Goal: Information Seeking & Learning: Learn about a topic

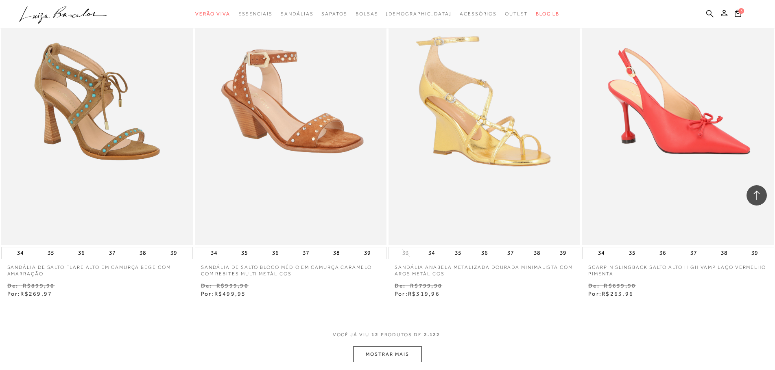
scroll to position [976, 0]
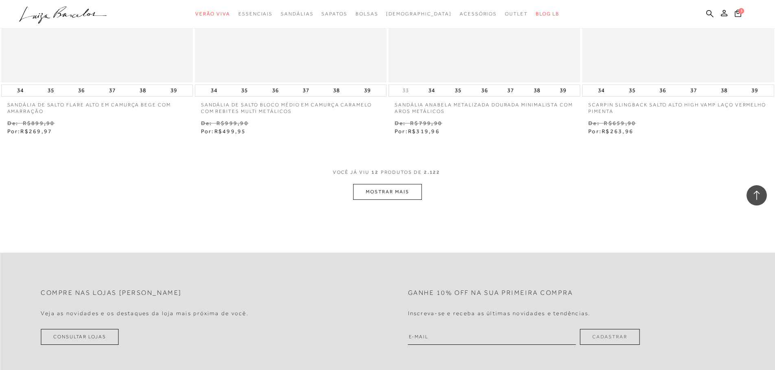
click at [395, 196] on button "MOSTRAR MAIS" at bounding box center [387, 192] width 68 height 16
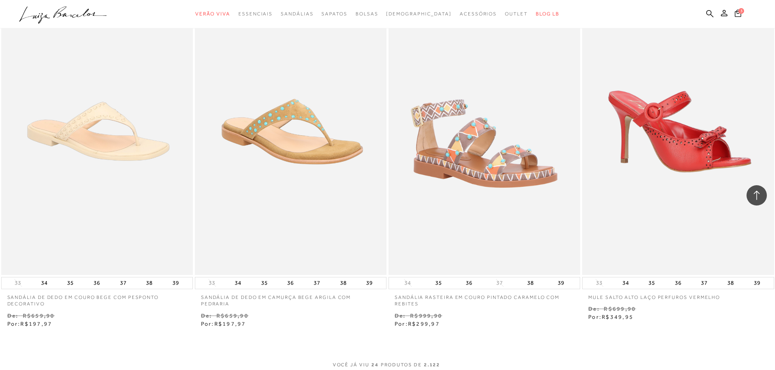
scroll to position [1952, 0]
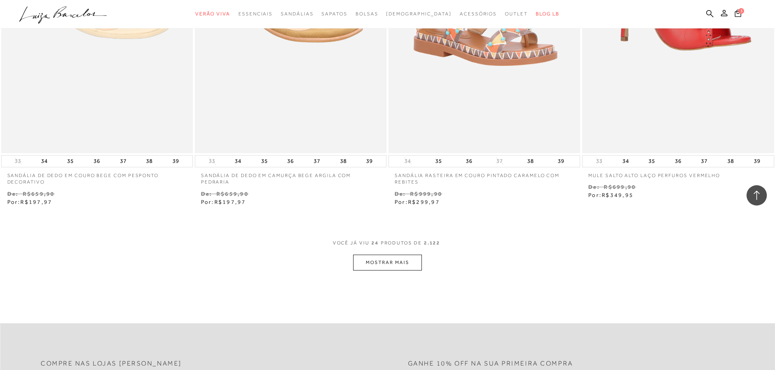
click at [382, 266] on button "MOSTRAR MAIS" at bounding box center [387, 263] width 68 height 16
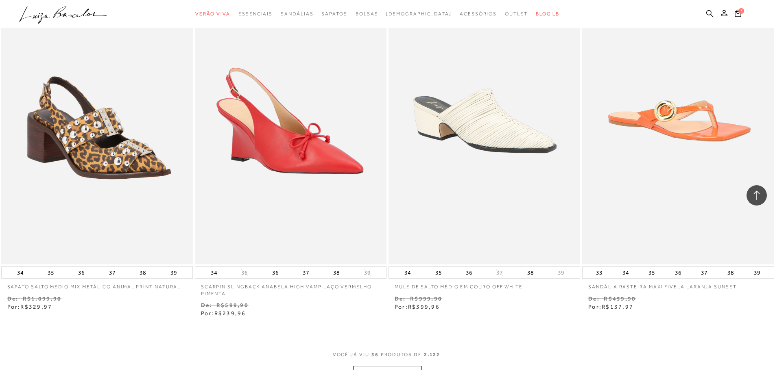
scroll to position [3050, 0]
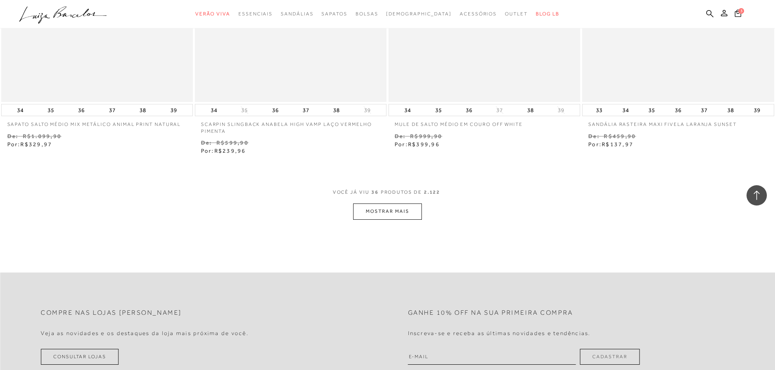
click at [377, 213] on button "MOSTRAR MAIS" at bounding box center [387, 212] width 68 height 16
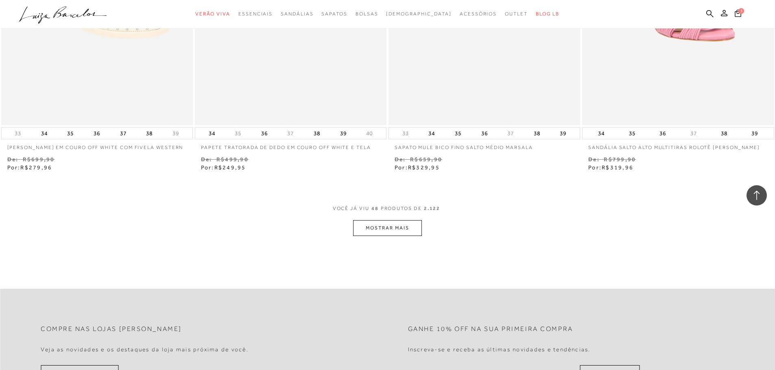
scroll to position [4107, 0]
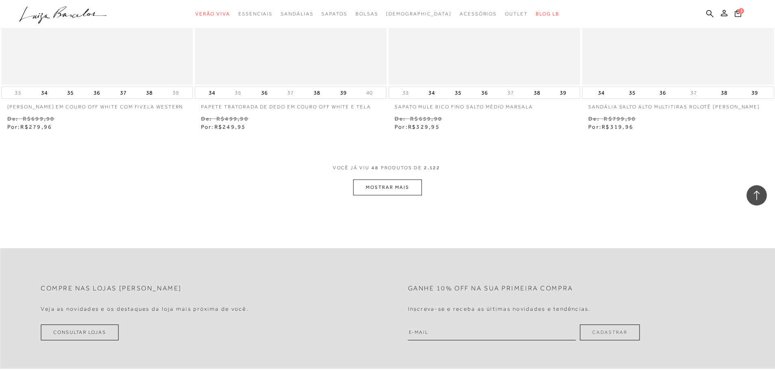
click at [387, 189] on button "MOSTRAR MAIS" at bounding box center [387, 188] width 68 height 16
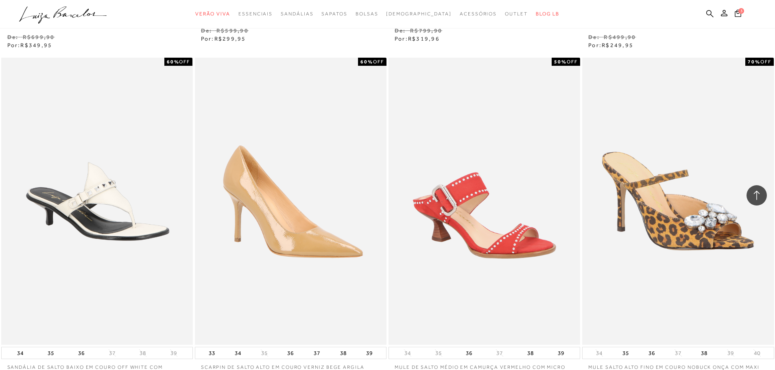
scroll to position [5042, 0]
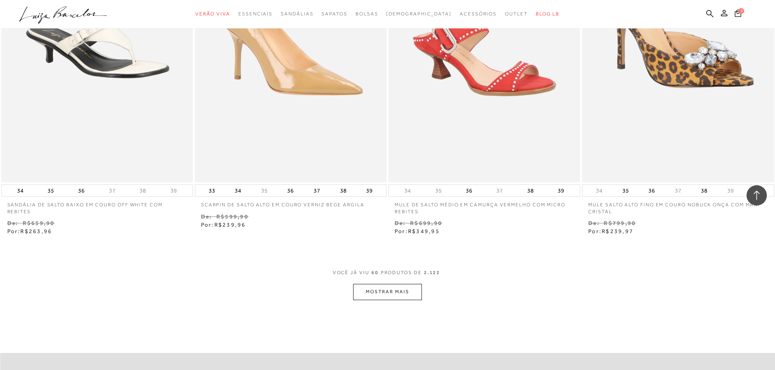
click at [379, 290] on button "MOSTRAR MAIS" at bounding box center [387, 292] width 68 height 16
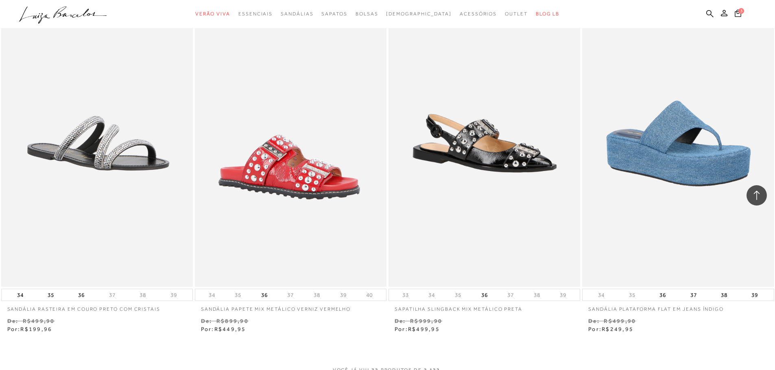
scroll to position [6181, 0]
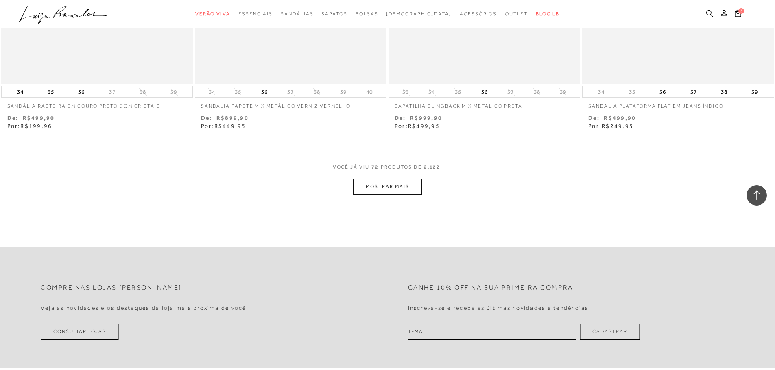
click at [385, 192] on button "MOSTRAR MAIS" at bounding box center [387, 187] width 68 height 16
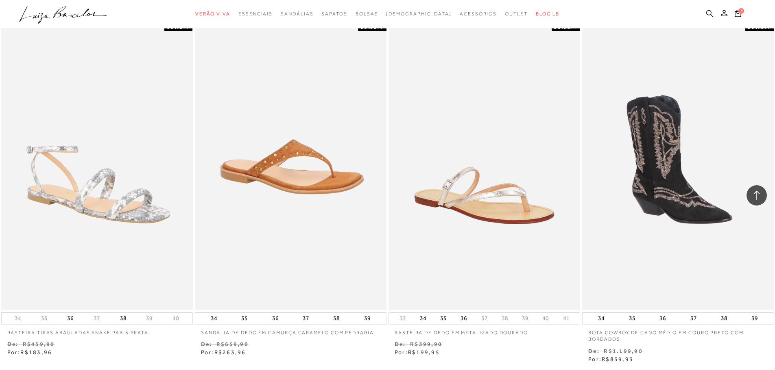
scroll to position [7116, 0]
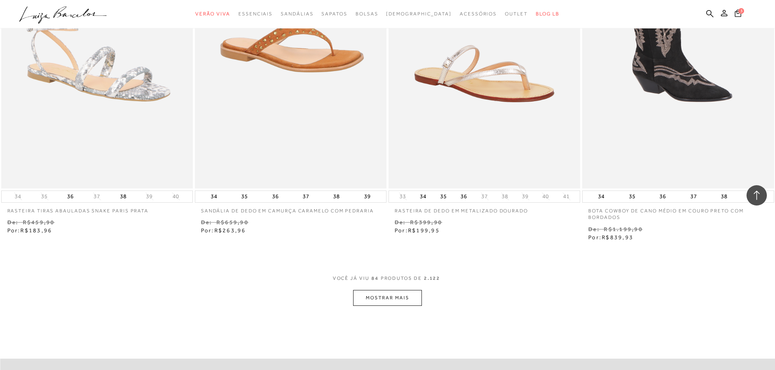
click at [378, 298] on button "MOSTRAR MAIS" at bounding box center [387, 298] width 68 height 16
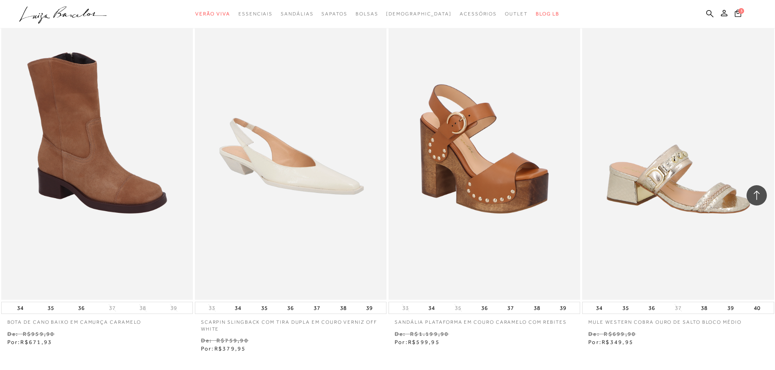
scroll to position [8214, 0]
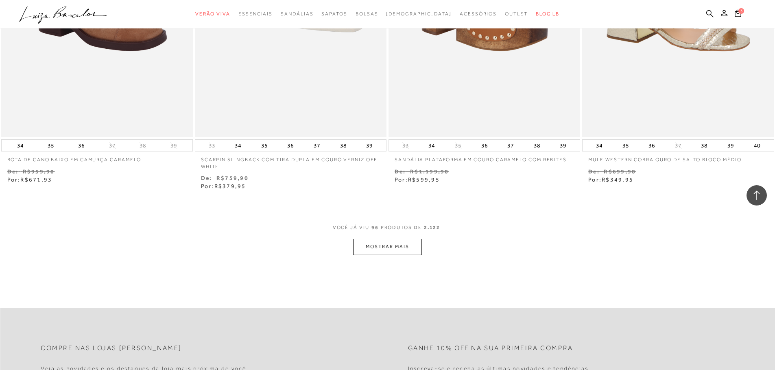
click at [382, 244] on button "MOSTRAR MAIS" at bounding box center [387, 247] width 68 height 16
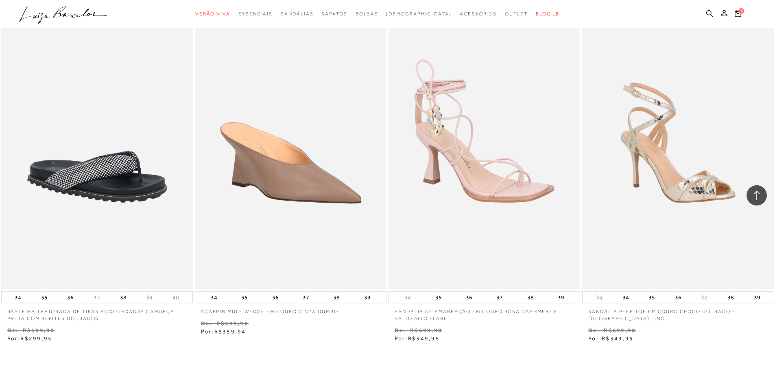
scroll to position [9271, 0]
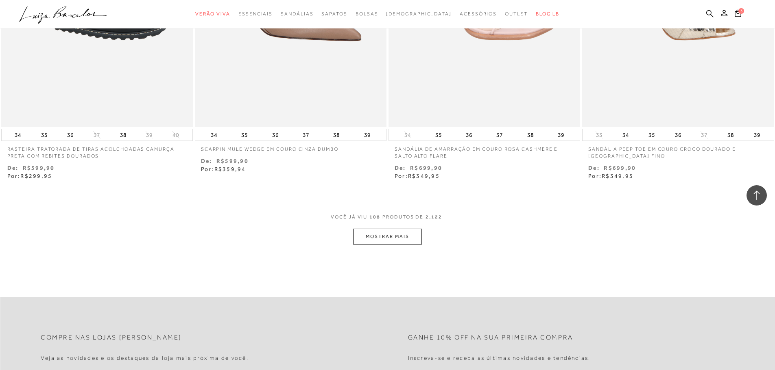
click at [368, 239] on button "MOSTRAR MAIS" at bounding box center [387, 237] width 68 height 16
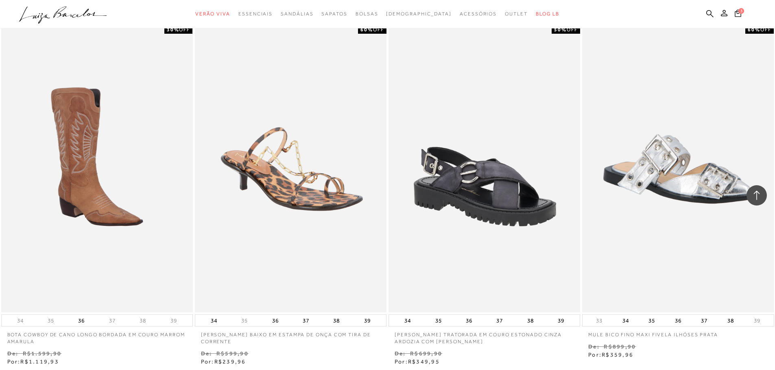
scroll to position [10328, 0]
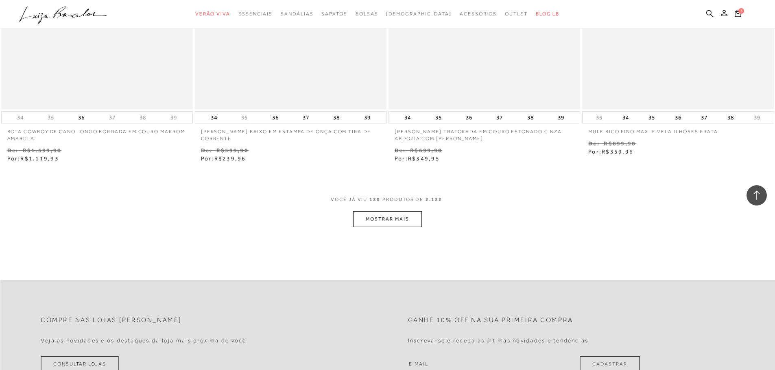
click at [391, 220] on button "MOSTRAR MAIS" at bounding box center [387, 219] width 68 height 16
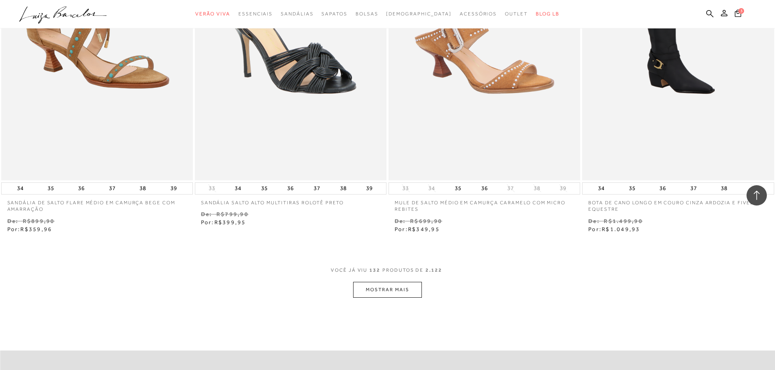
scroll to position [11467, 0]
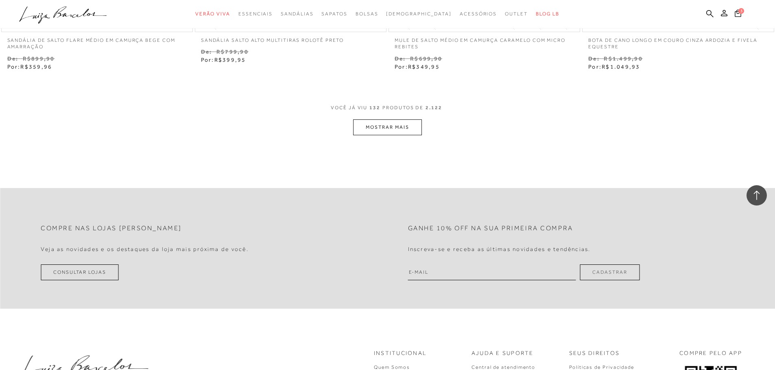
click at [385, 125] on button "MOSTRAR MAIS" at bounding box center [387, 128] width 68 height 16
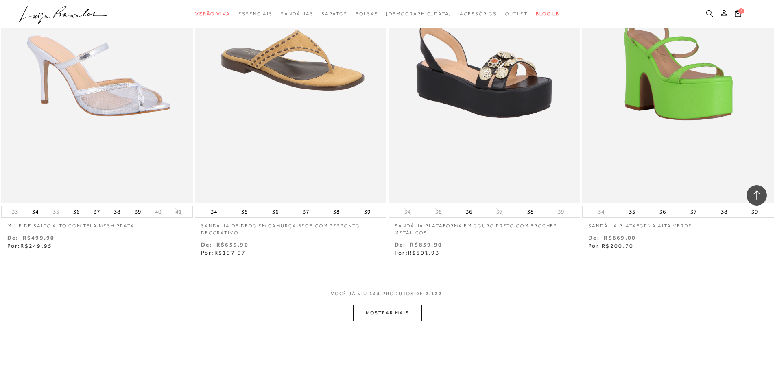
scroll to position [12484, 0]
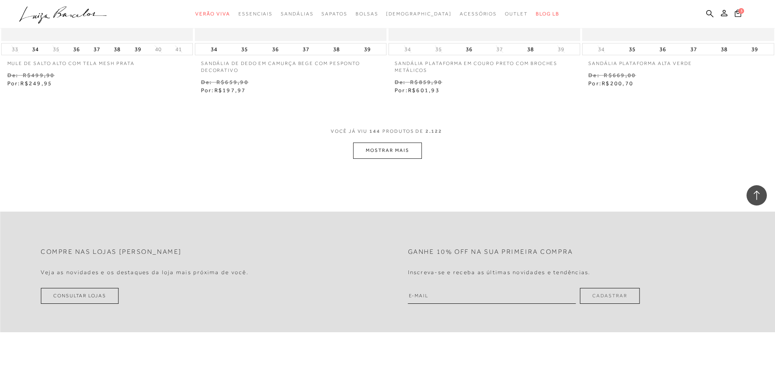
click at [403, 153] on button "MOSTRAR MAIS" at bounding box center [387, 151] width 68 height 16
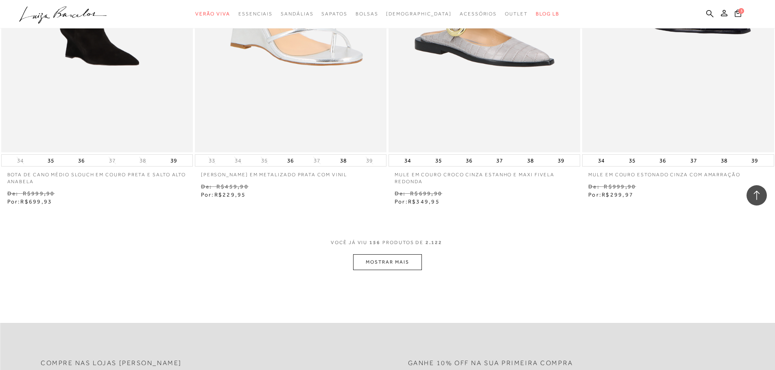
scroll to position [13541, 0]
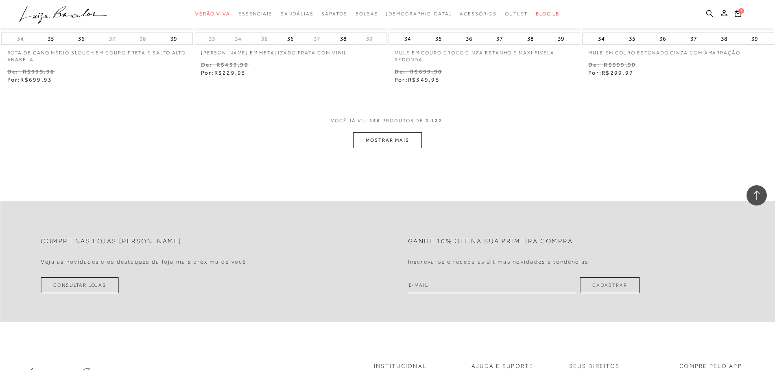
click at [378, 139] on button "MOSTRAR MAIS" at bounding box center [387, 141] width 68 height 16
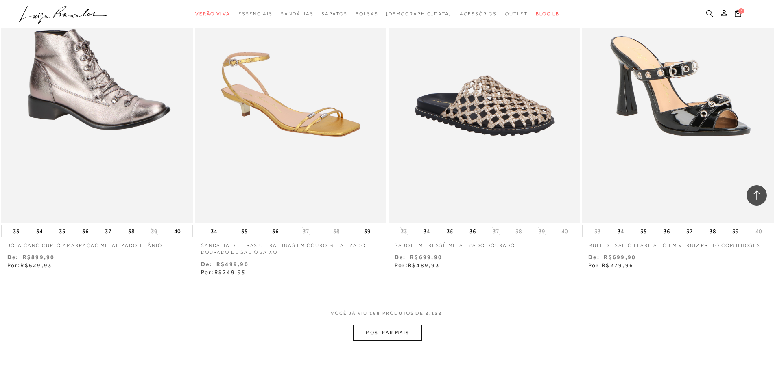
scroll to position [14557, 0]
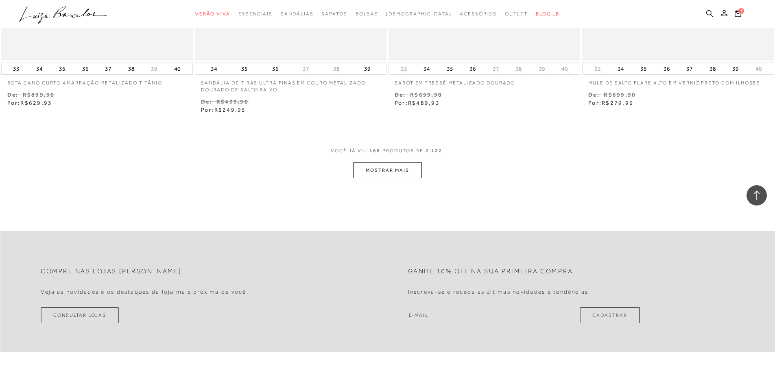
click at [392, 169] on button "MOSTRAR MAIS" at bounding box center [387, 171] width 68 height 16
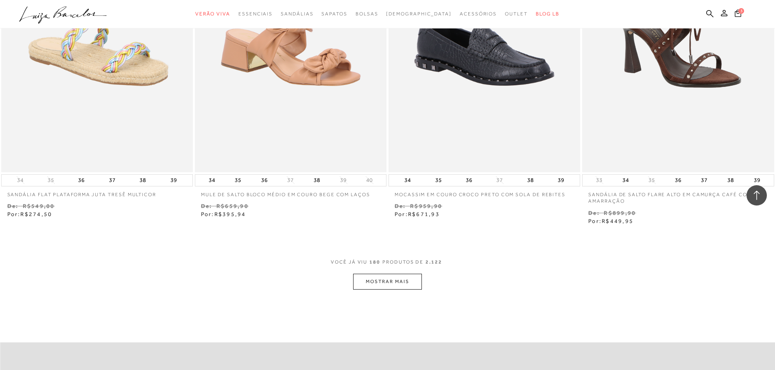
scroll to position [15574, 0]
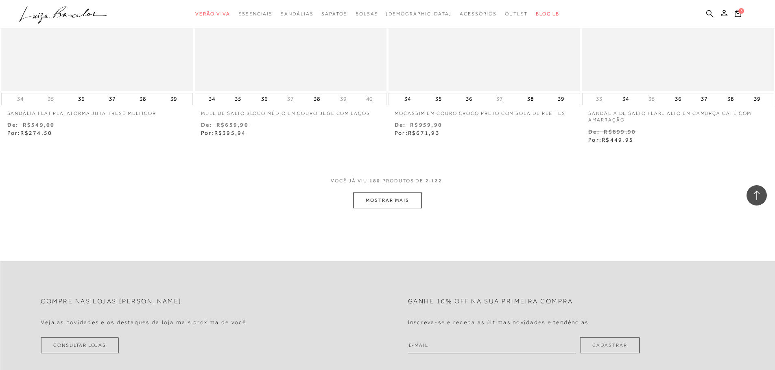
click at [388, 199] on button "MOSTRAR MAIS" at bounding box center [387, 201] width 68 height 16
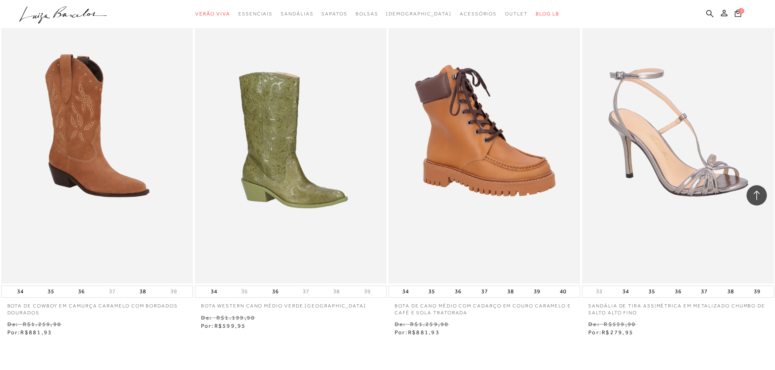
scroll to position [16591, 0]
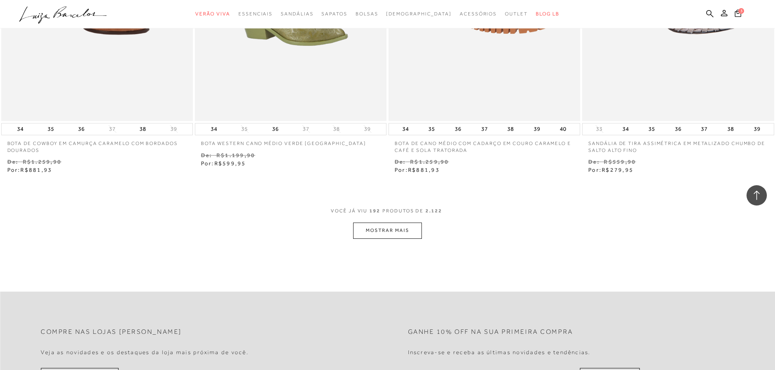
click at [381, 231] on button "MOSTRAR MAIS" at bounding box center [387, 231] width 68 height 16
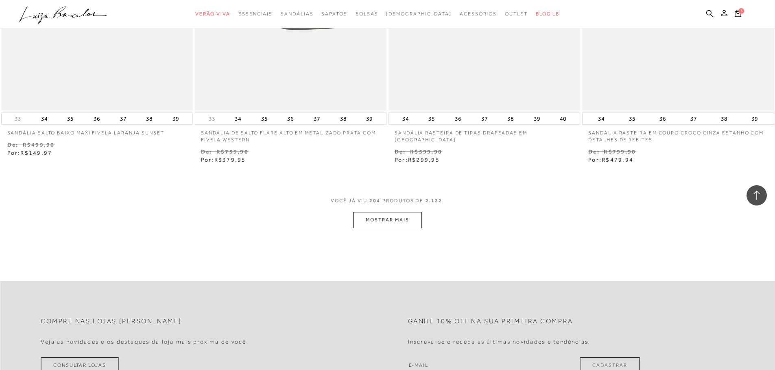
scroll to position [17688, 0]
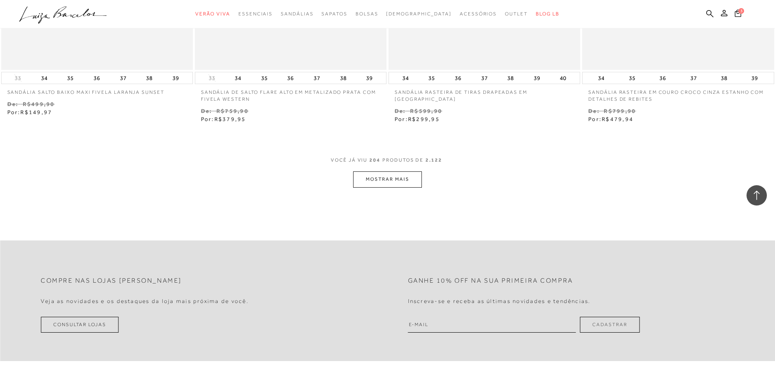
click at [384, 178] on button "MOSTRAR MAIS" at bounding box center [387, 180] width 68 height 16
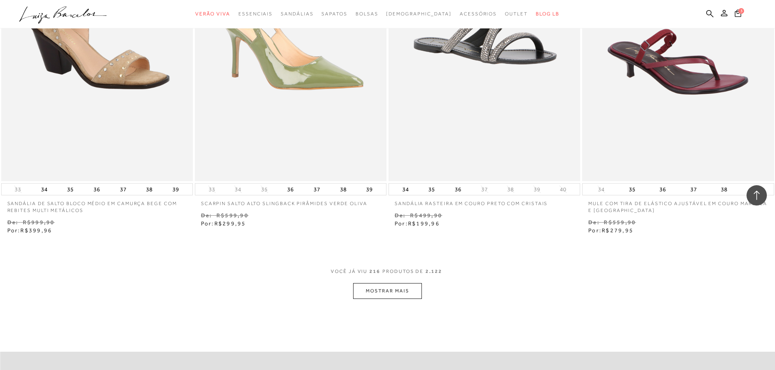
scroll to position [18664, 0]
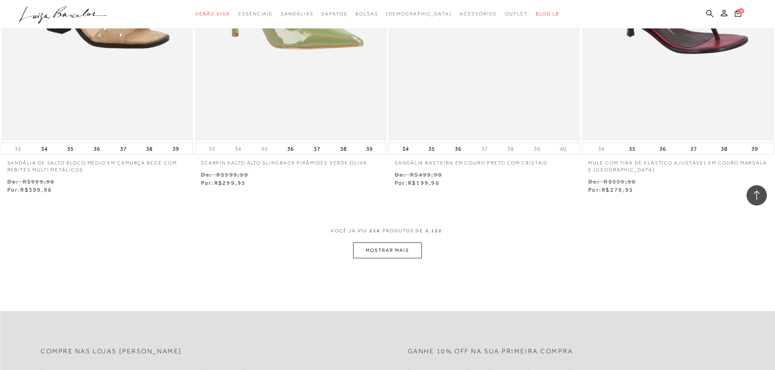
click at [396, 253] on button "MOSTRAR MAIS" at bounding box center [387, 251] width 68 height 16
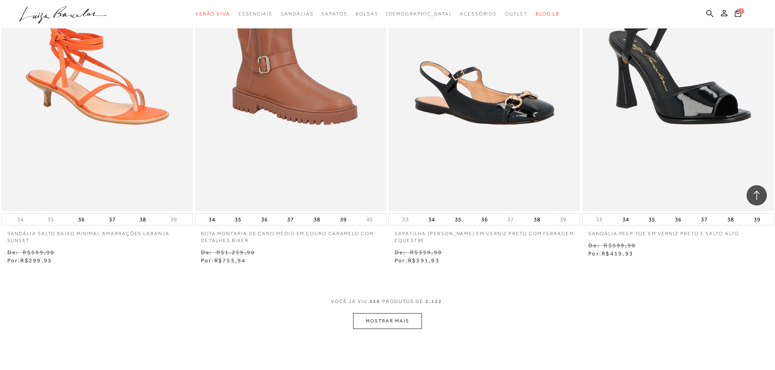
scroll to position [19762, 0]
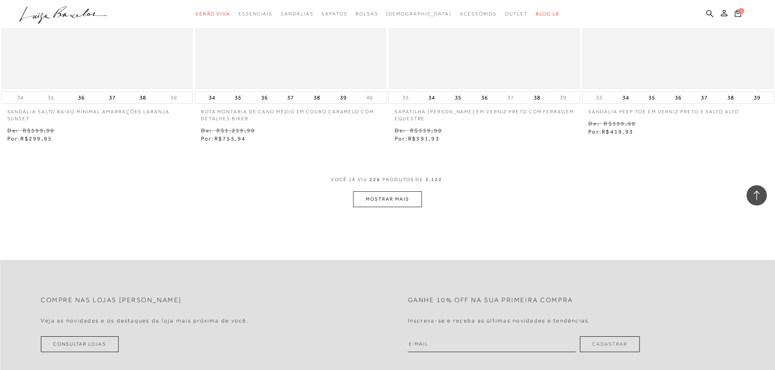
click at [384, 200] on button "MOSTRAR MAIS" at bounding box center [387, 200] width 68 height 16
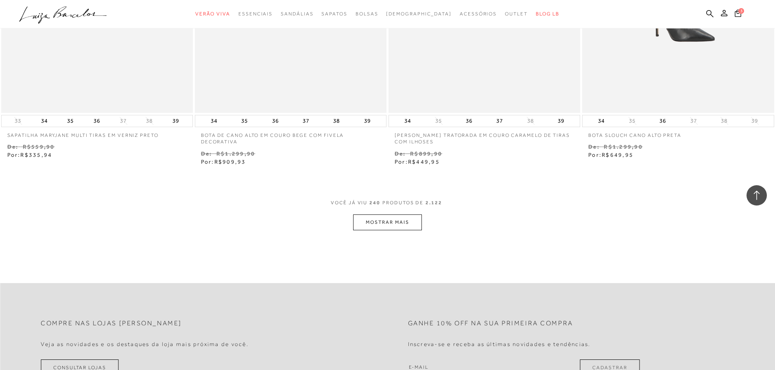
scroll to position [20860, 0]
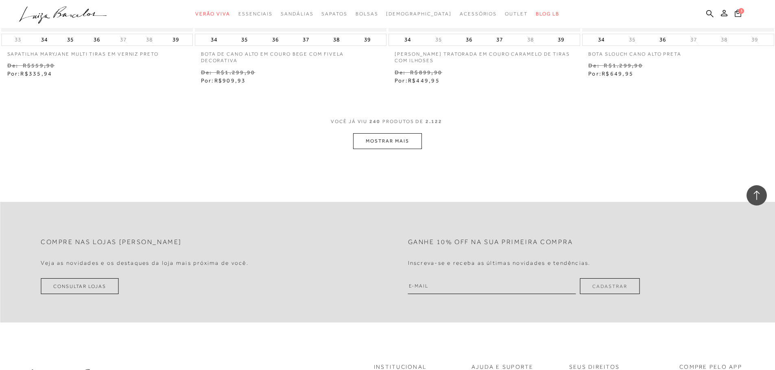
click at [378, 143] on button "MOSTRAR MAIS" at bounding box center [387, 141] width 68 height 16
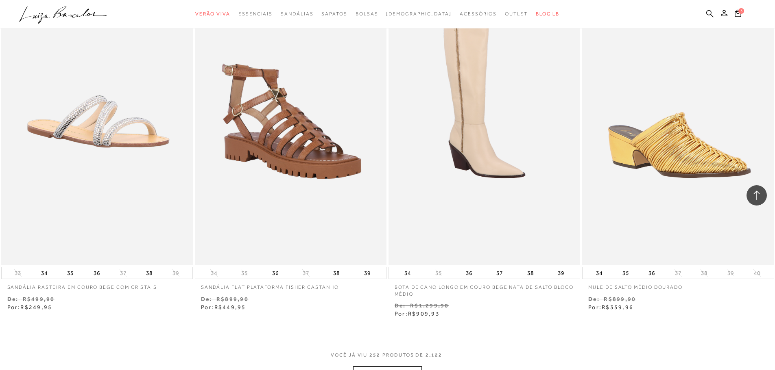
scroll to position [21795, 0]
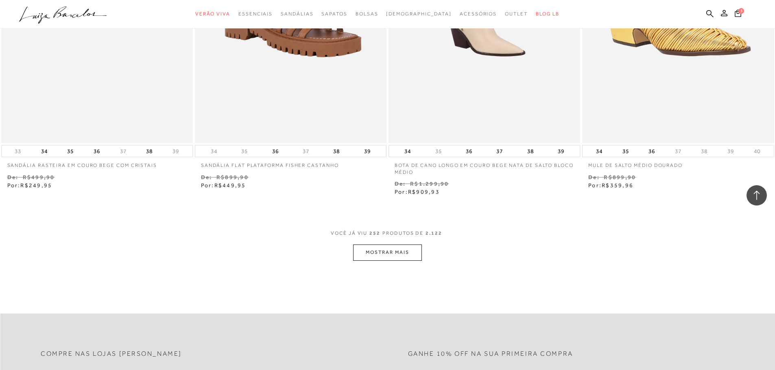
click at [407, 253] on button "MOSTRAR MAIS" at bounding box center [387, 253] width 68 height 16
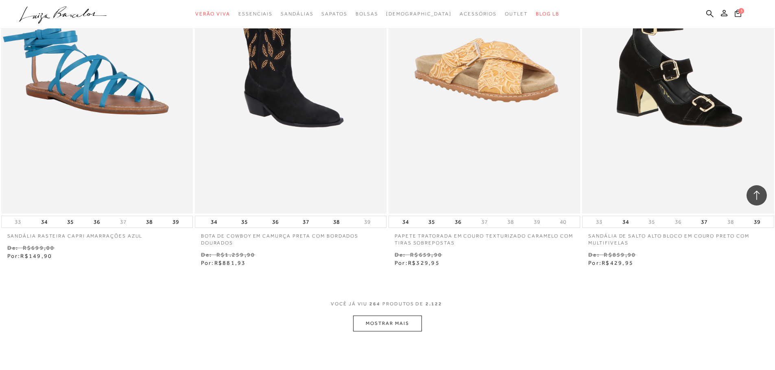
scroll to position [22934, 0]
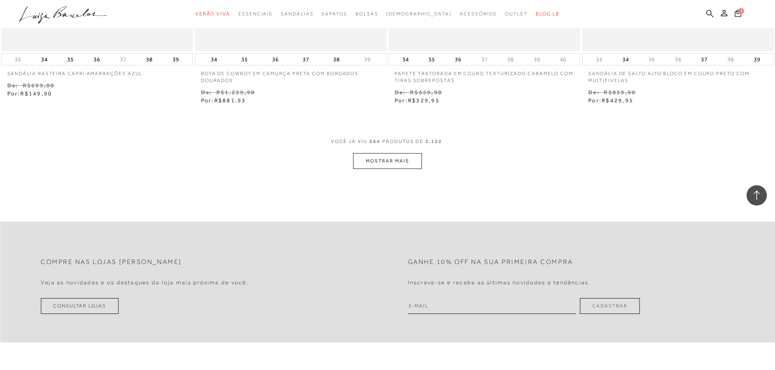
click at [379, 161] on button "MOSTRAR MAIS" at bounding box center [387, 161] width 68 height 16
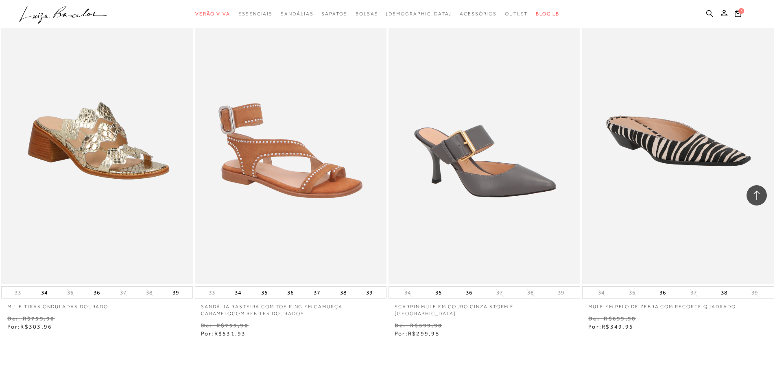
scroll to position [23869, 0]
